Goal: Task Accomplishment & Management: Use online tool/utility

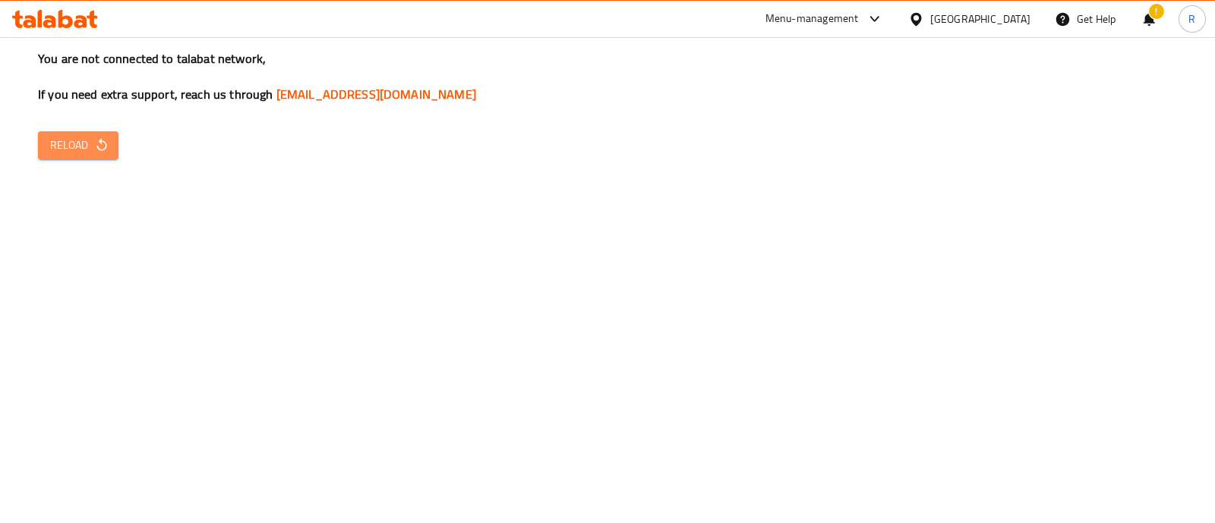
click at [87, 143] on span "Reload" at bounding box center [78, 145] width 56 height 19
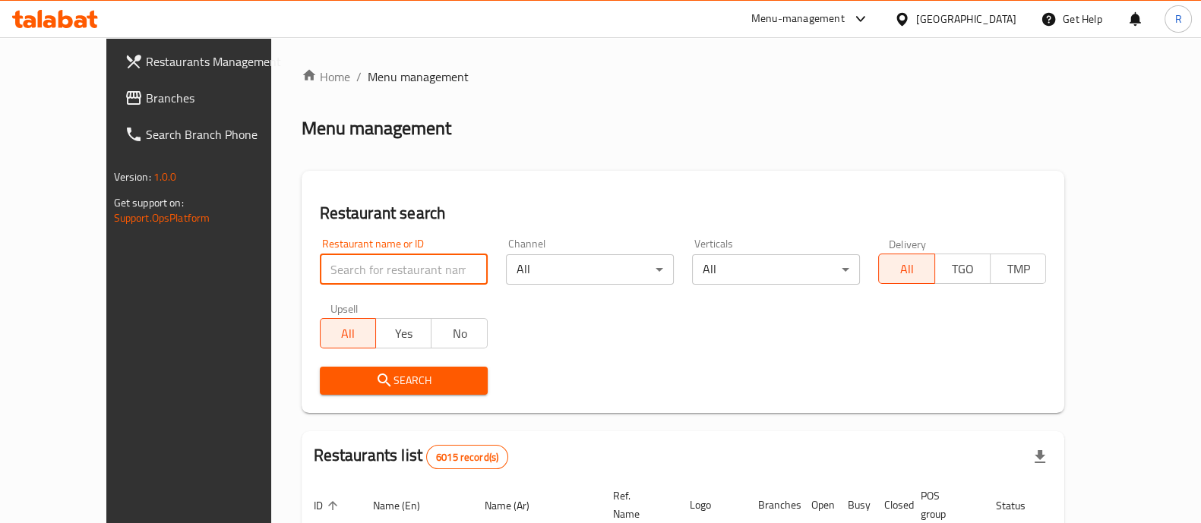
click at [355, 273] on input "search" at bounding box center [404, 269] width 168 height 30
paste input "Al Noukhada Fish Restaurant,"
click at [346, 380] on span "Search" at bounding box center [404, 380] width 144 height 19
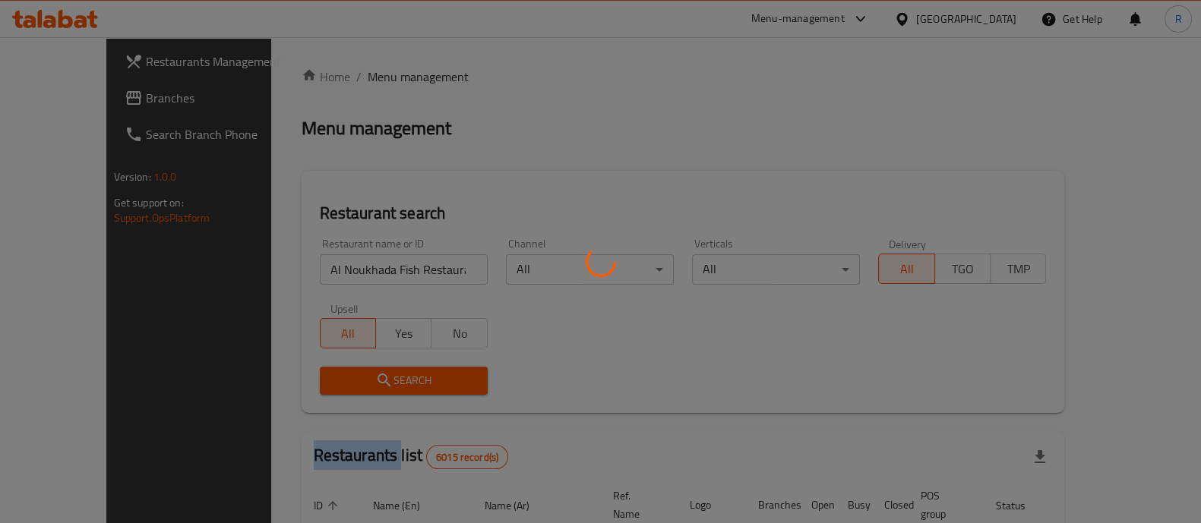
click at [346, 380] on div at bounding box center [600, 261] width 1201 height 523
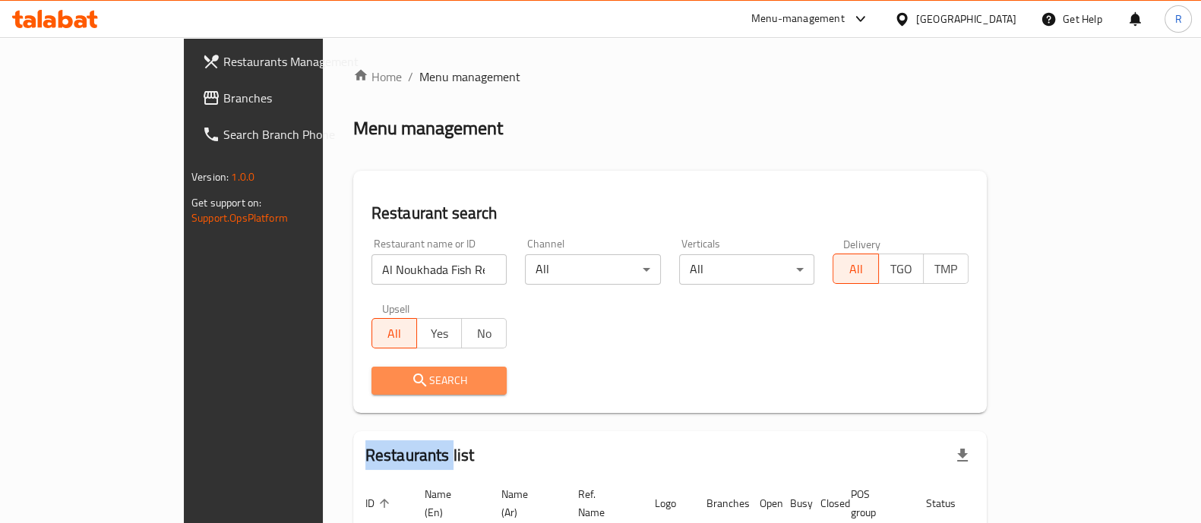
click at [384, 380] on span "Search" at bounding box center [440, 380] width 112 height 19
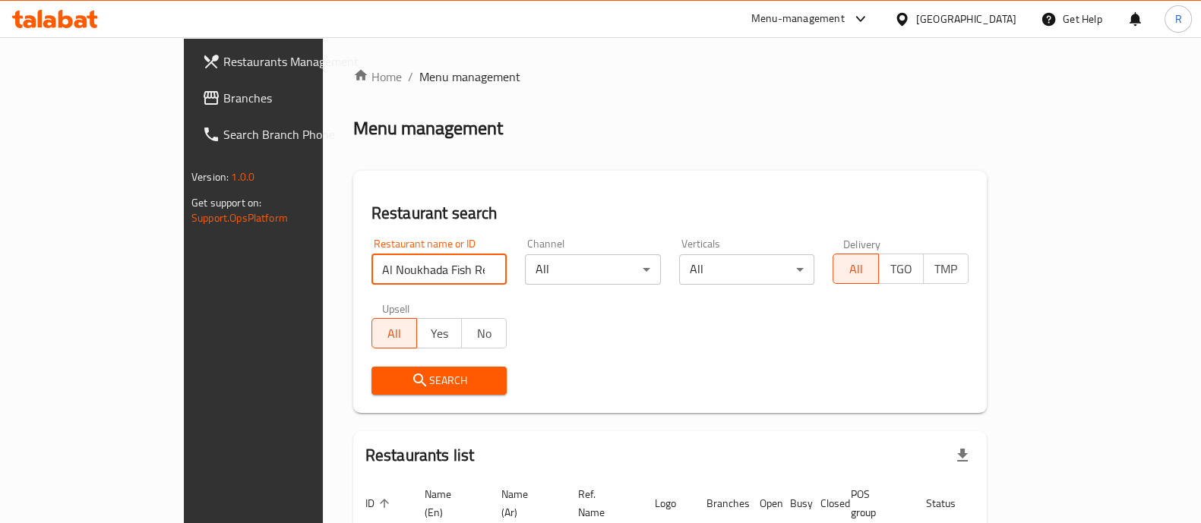
click at [417, 272] on input "Al Noukhada Fish Restaurant," at bounding box center [439, 269] width 136 height 30
type input "Al Noukhada Fish Restaurant"
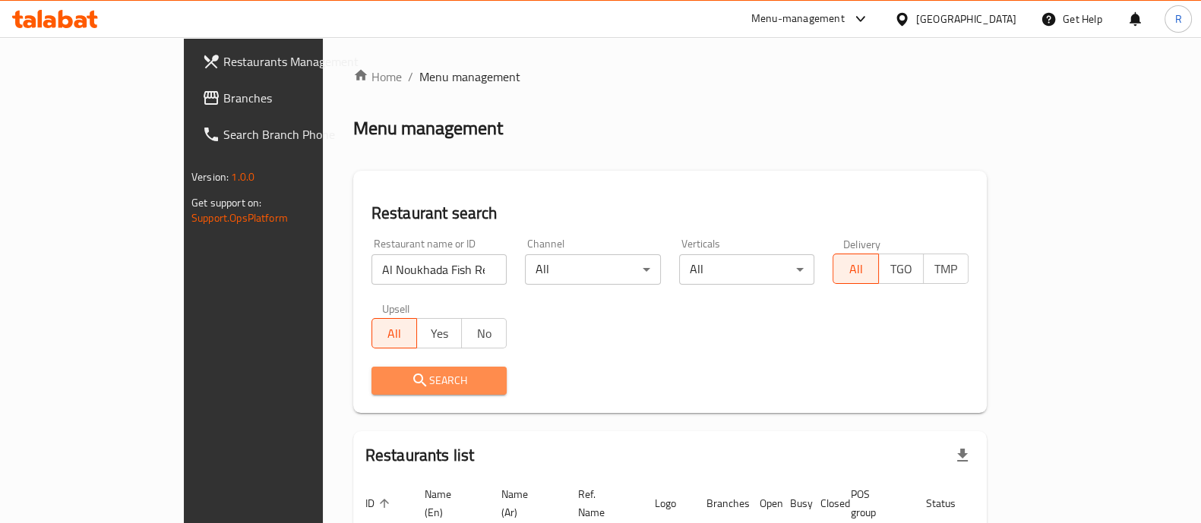
click at [384, 375] on span "Search" at bounding box center [440, 380] width 112 height 19
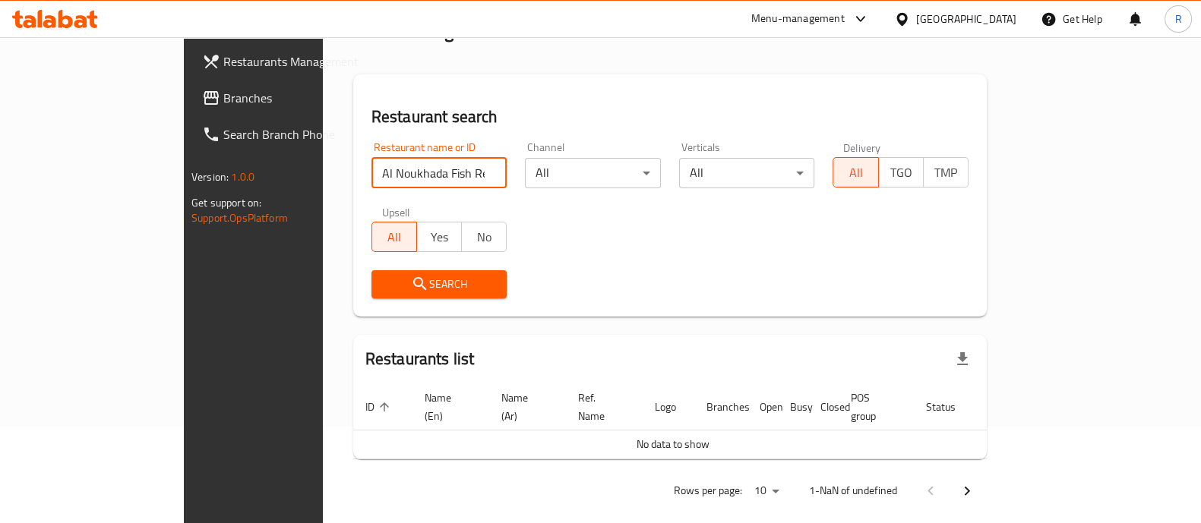
click at [445, 175] on input "Al Noukhada Fish Restaurant" at bounding box center [439, 173] width 136 height 30
click at [371, 170] on input "search" at bounding box center [439, 173] width 136 height 30
type input "704972"
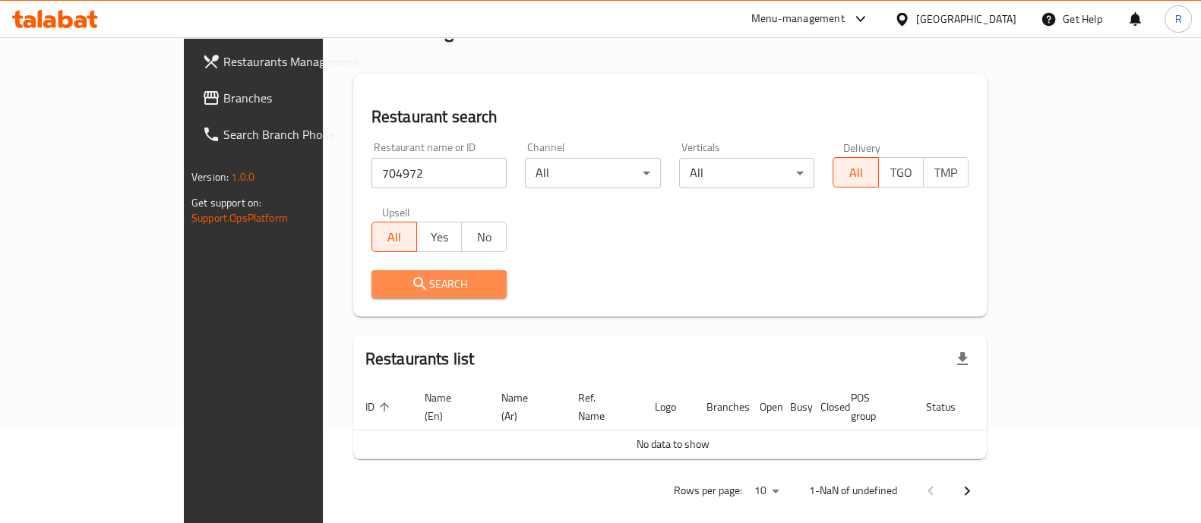
click at [384, 277] on span "Search" at bounding box center [440, 284] width 112 height 19
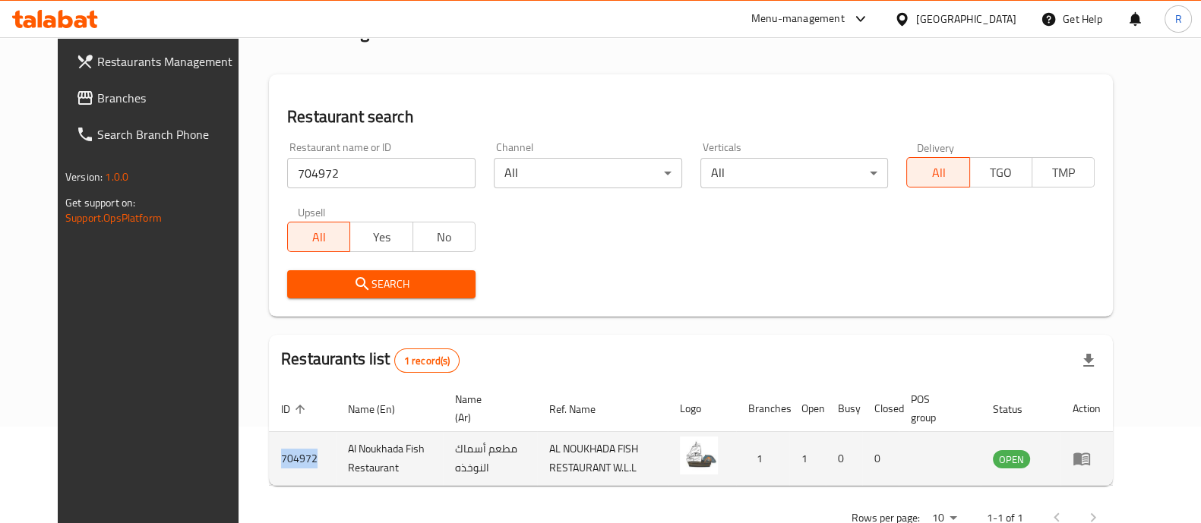
drag, startPoint x: 277, startPoint y: 457, endPoint x: 235, endPoint y: 457, distance: 41.0
click at [269, 457] on td "704972" at bounding box center [302, 459] width 67 height 54
copy td "704972"
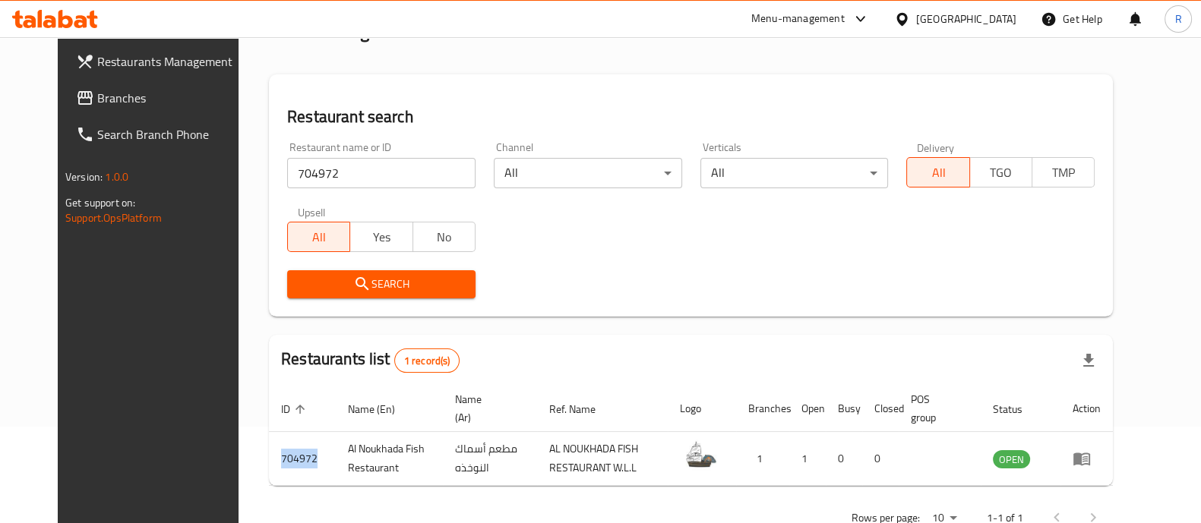
click at [870, 16] on icon at bounding box center [861, 19] width 18 height 18
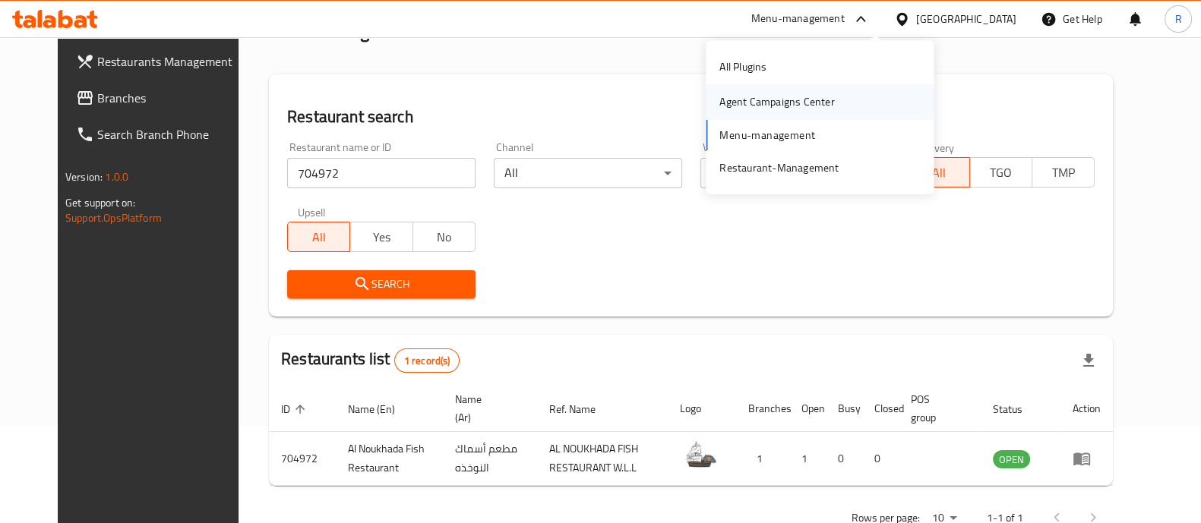
click at [763, 96] on div "Agent Campaigns Center" at bounding box center [776, 101] width 115 height 17
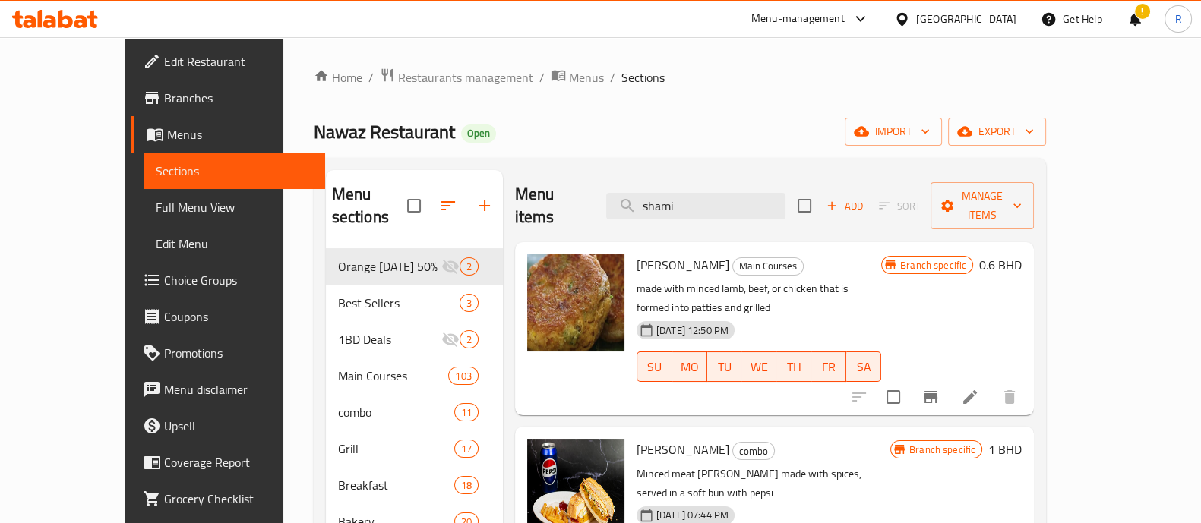
click at [398, 72] on span "Restaurants management" at bounding box center [465, 77] width 135 height 18
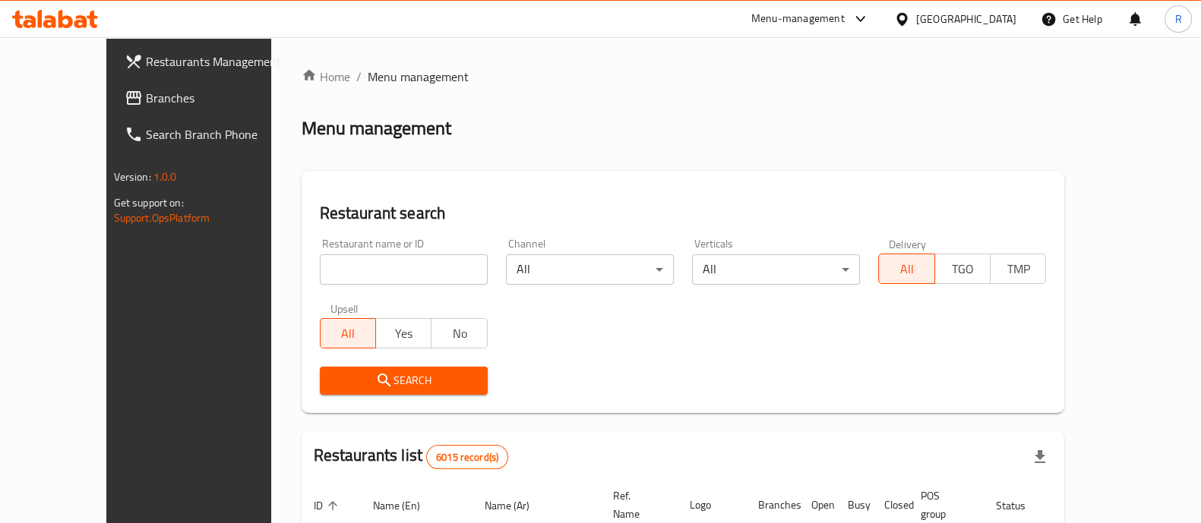
click at [323, 270] on input "search" at bounding box center [404, 269] width 168 height 30
type input "b"
click button "Search" at bounding box center [404, 381] width 168 height 28
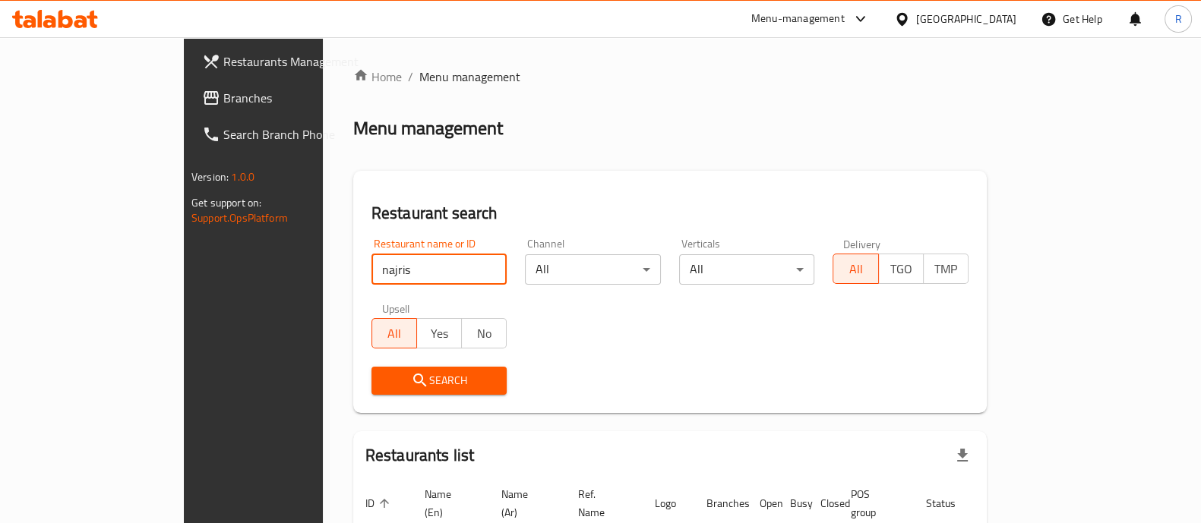
scroll to position [96, 0]
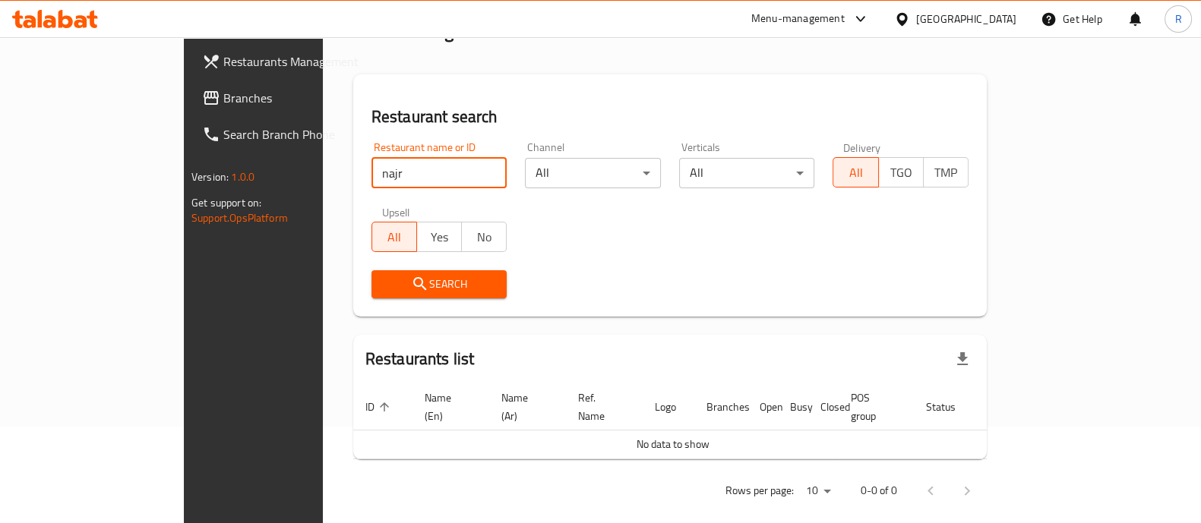
click button "Search" at bounding box center [439, 284] width 136 height 28
click at [371, 182] on input "najr" at bounding box center [439, 173] width 136 height 30
type input "narj"
click button "Search" at bounding box center [439, 284] width 136 height 28
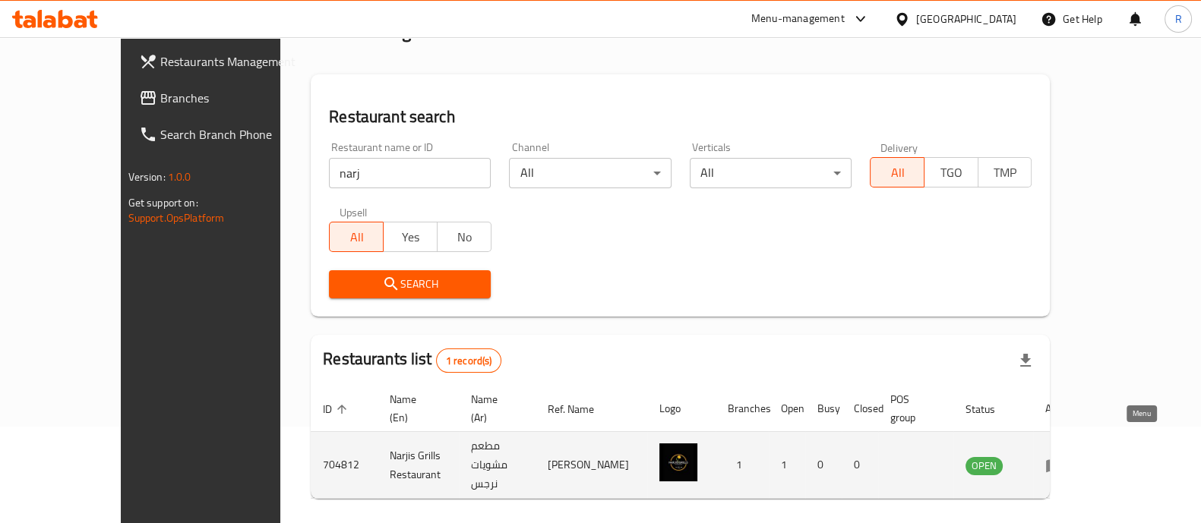
click at [1064, 457] on icon "enhanced table" at bounding box center [1054, 466] width 18 height 18
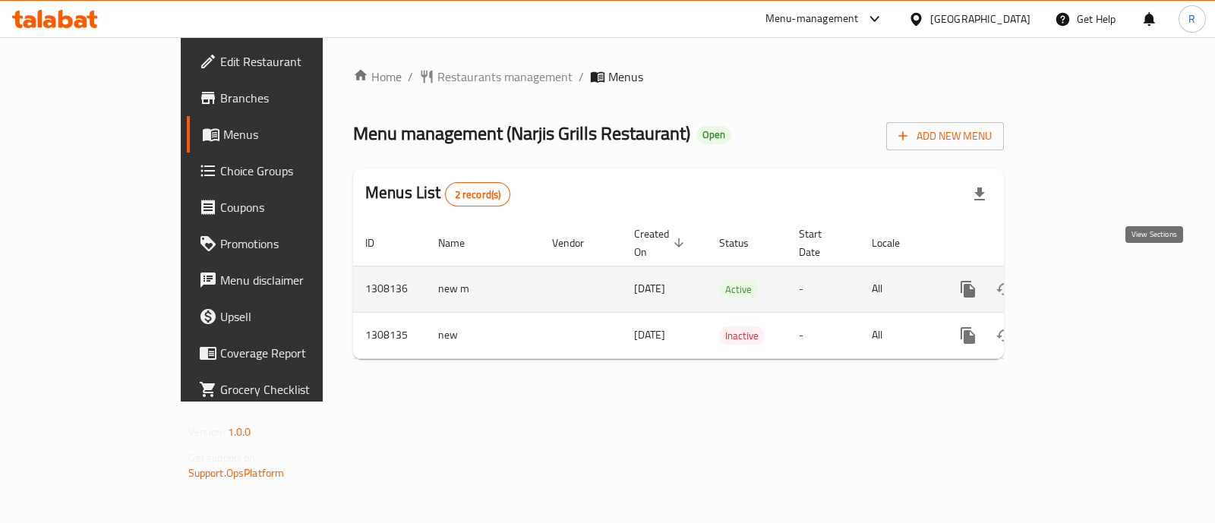
click at [1096, 271] on link "enhanced table" at bounding box center [1078, 289] width 36 height 36
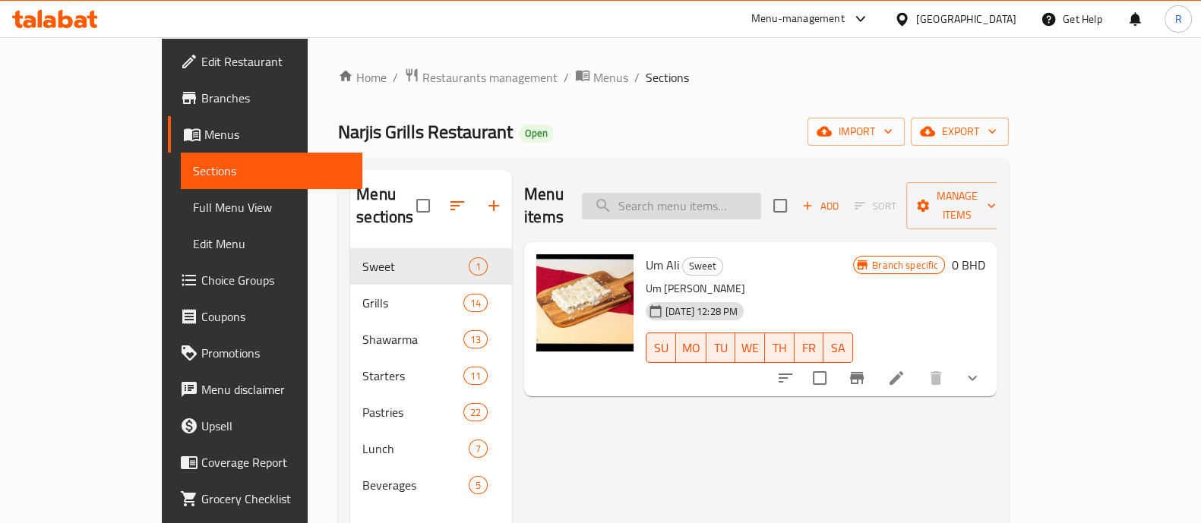
click at [718, 193] on input "search" at bounding box center [671, 206] width 179 height 27
type input "o"
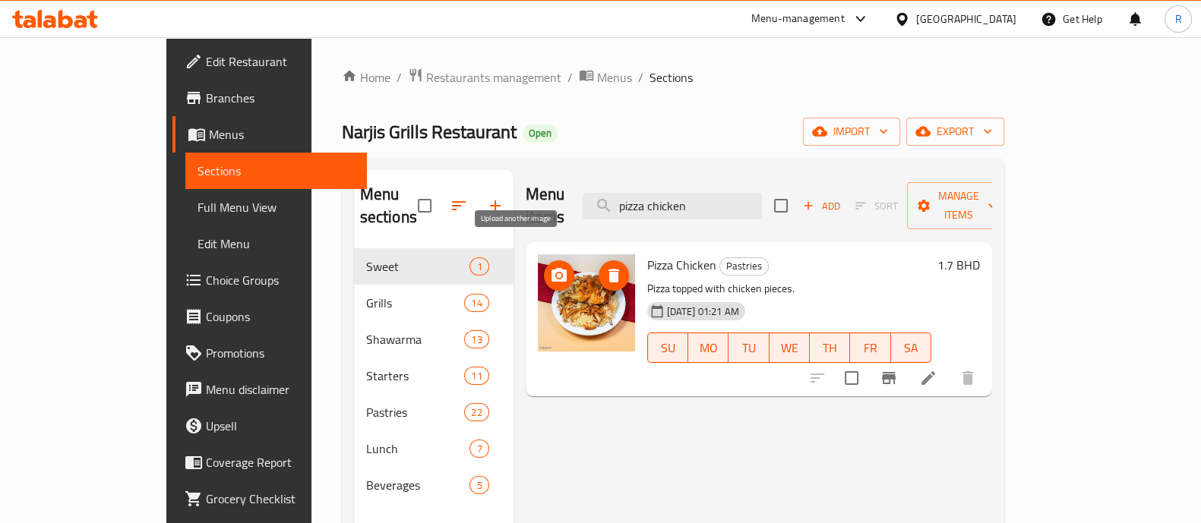
type input "pizza chicken"
click at [552, 268] on icon "upload picture" at bounding box center [559, 275] width 15 height 14
